Goal: Navigation & Orientation: Find specific page/section

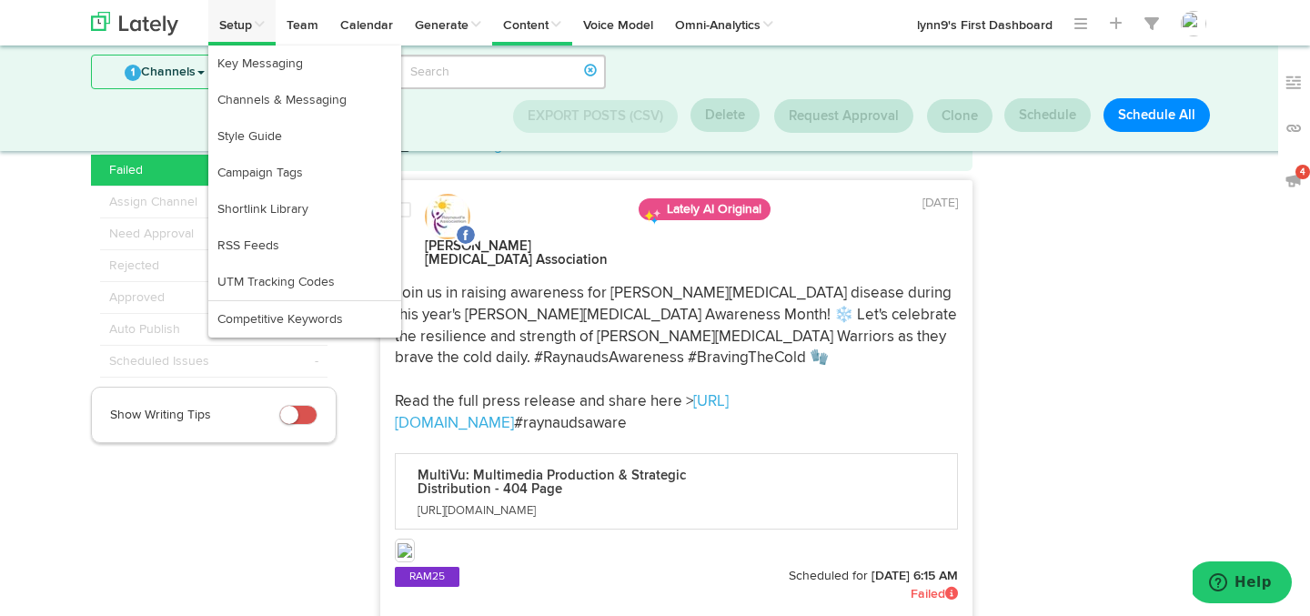
scroll to position [68, 0]
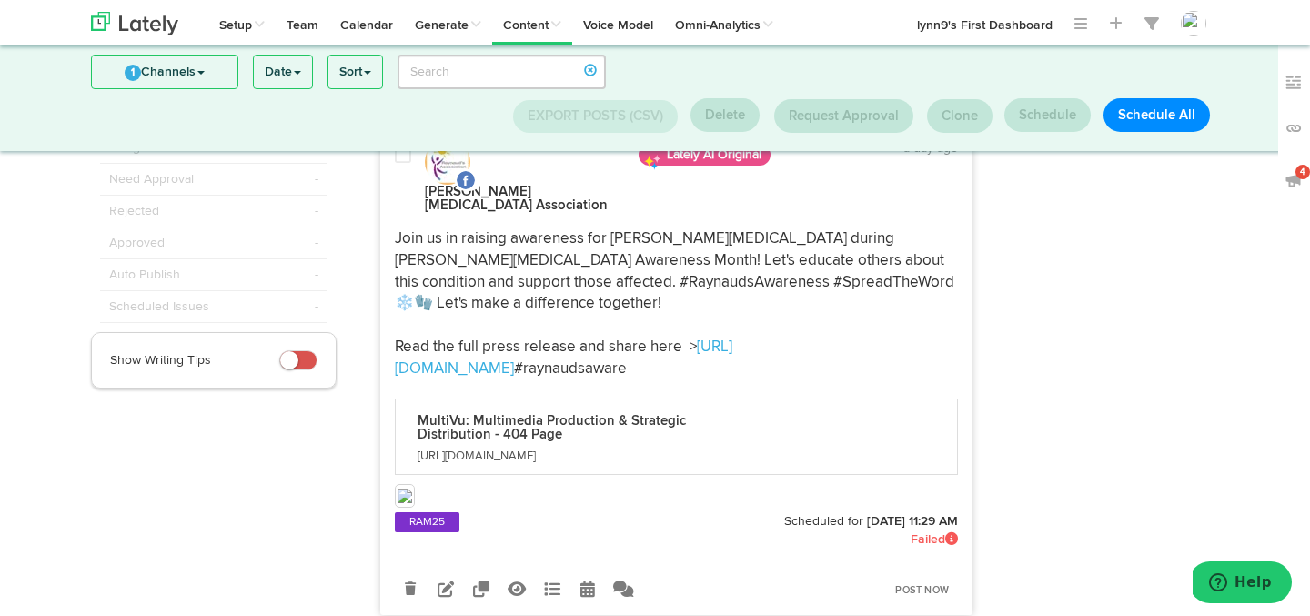
scroll to position [28, 0]
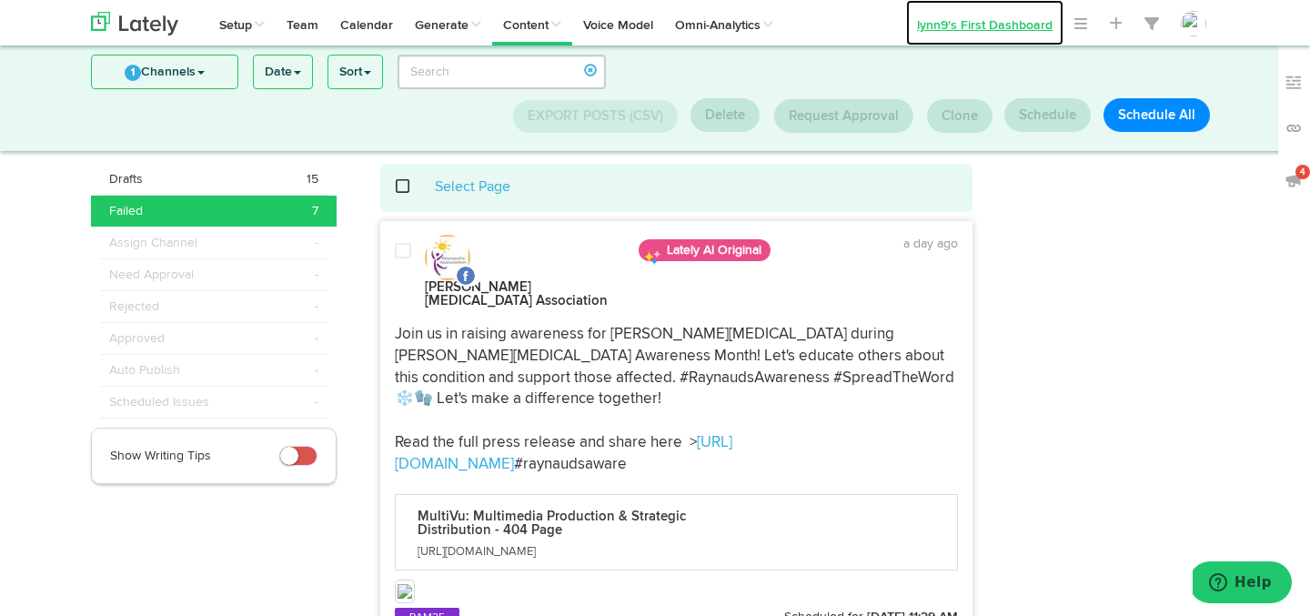
click at [1052, 26] on link "lynn9's First Dashboard" at bounding box center [984, 22] width 157 height 45
